Goal: Task Accomplishment & Management: Manage account settings

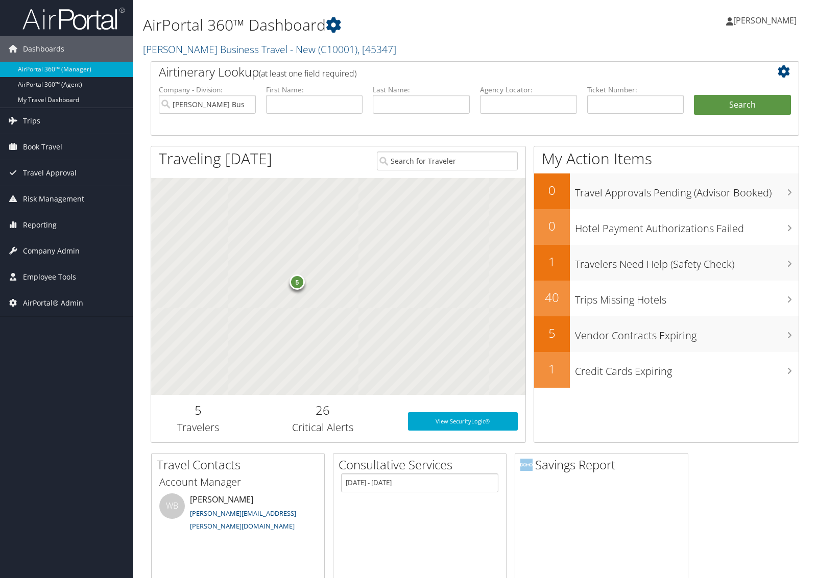
click at [202, 42] on link "[PERSON_NAME] Business Travel - New ( C10001 ) , [ 45347 ]" at bounding box center [269, 49] width 253 height 14
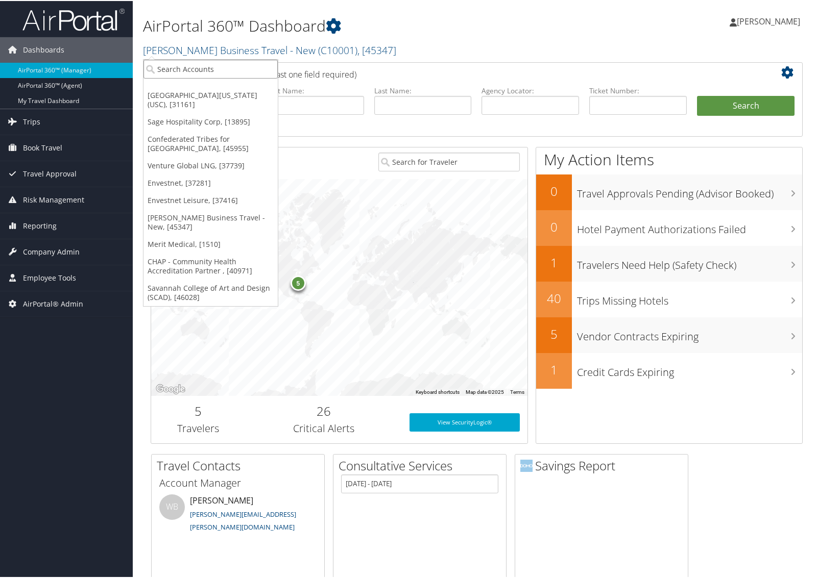
click at [198, 74] on input "search" at bounding box center [210, 68] width 134 height 19
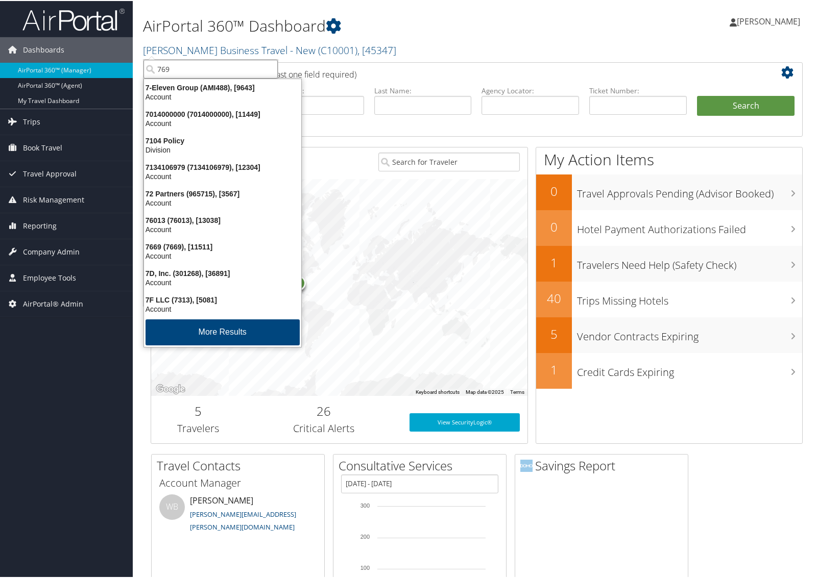
type input "7697"
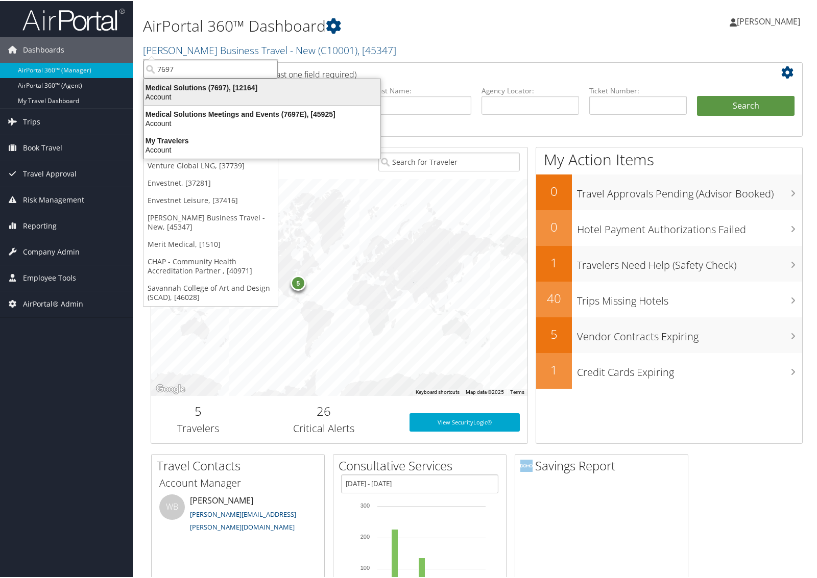
click at [196, 85] on div "Medical Solutions (7697), [12164]" at bounding box center [262, 86] width 249 height 9
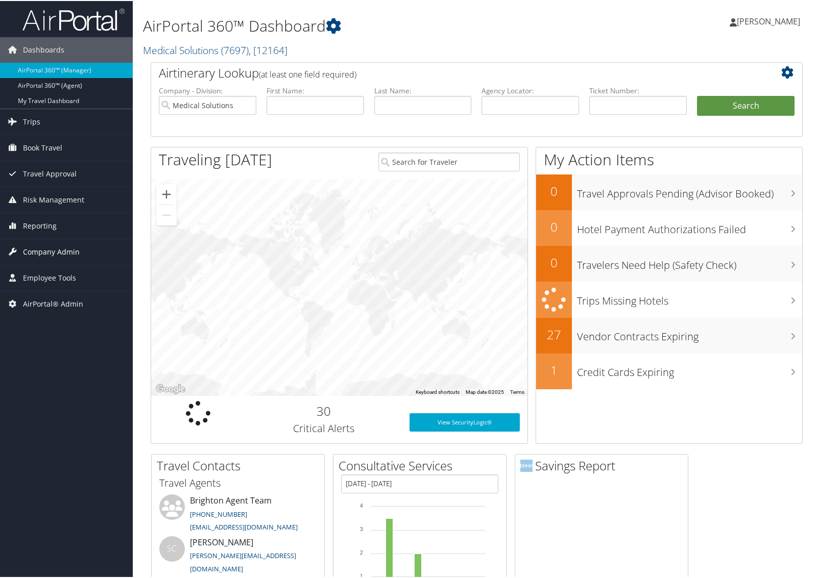
click at [67, 253] on span "Company Admin" at bounding box center [51, 251] width 57 height 26
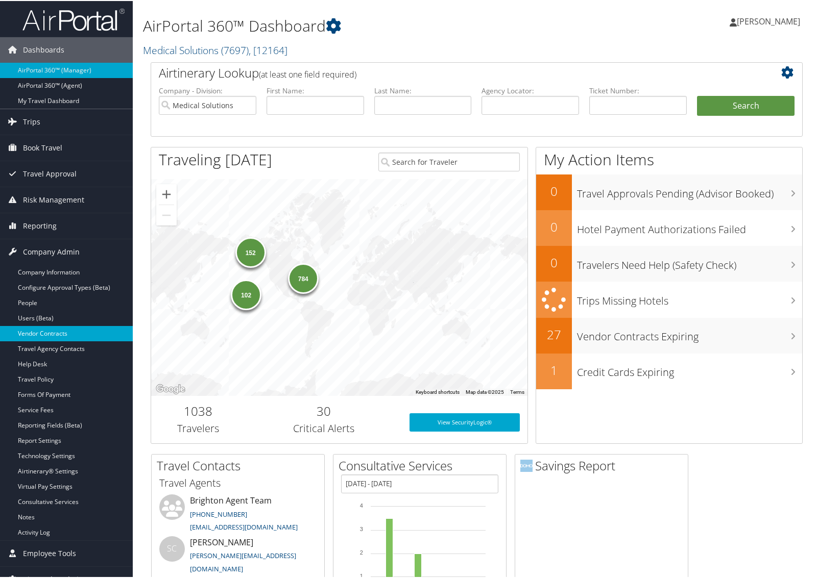
click at [64, 331] on link "Vendor Contracts" at bounding box center [66, 332] width 133 height 15
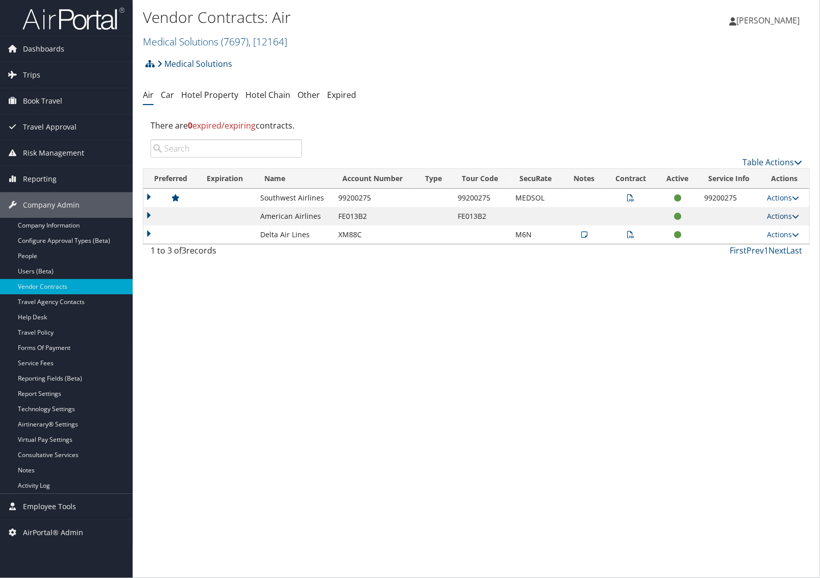
click at [776, 218] on link "Actions" at bounding box center [783, 216] width 32 height 10
click at [762, 249] on link "Edit Contract" at bounding box center [763, 248] width 68 height 17
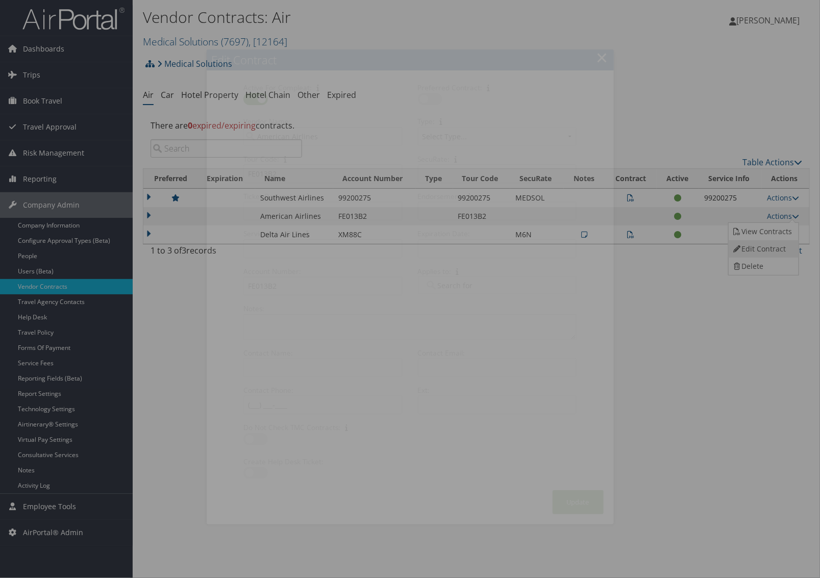
select select "[object Object]"
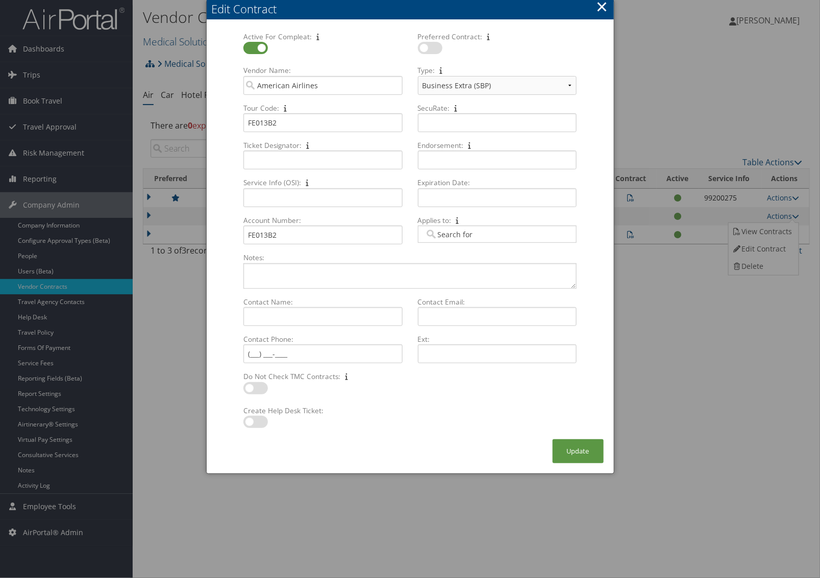
click at [606, 11] on button "×" at bounding box center [602, 6] width 12 height 20
